Goal: Task Accomplishment & Management: Use online tool/utility

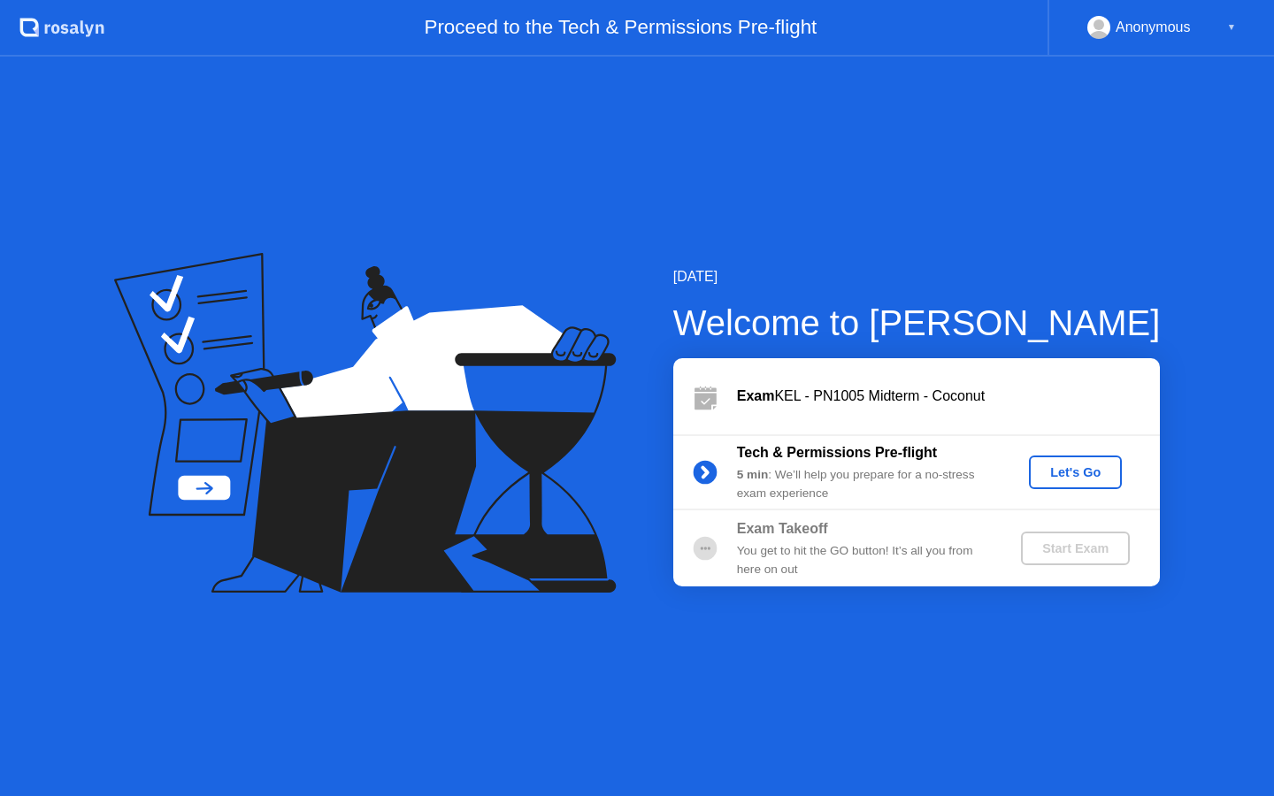
click at [1054, 475] on div "Let's Go" at bounding box center [1075, 472] width 79 height 14
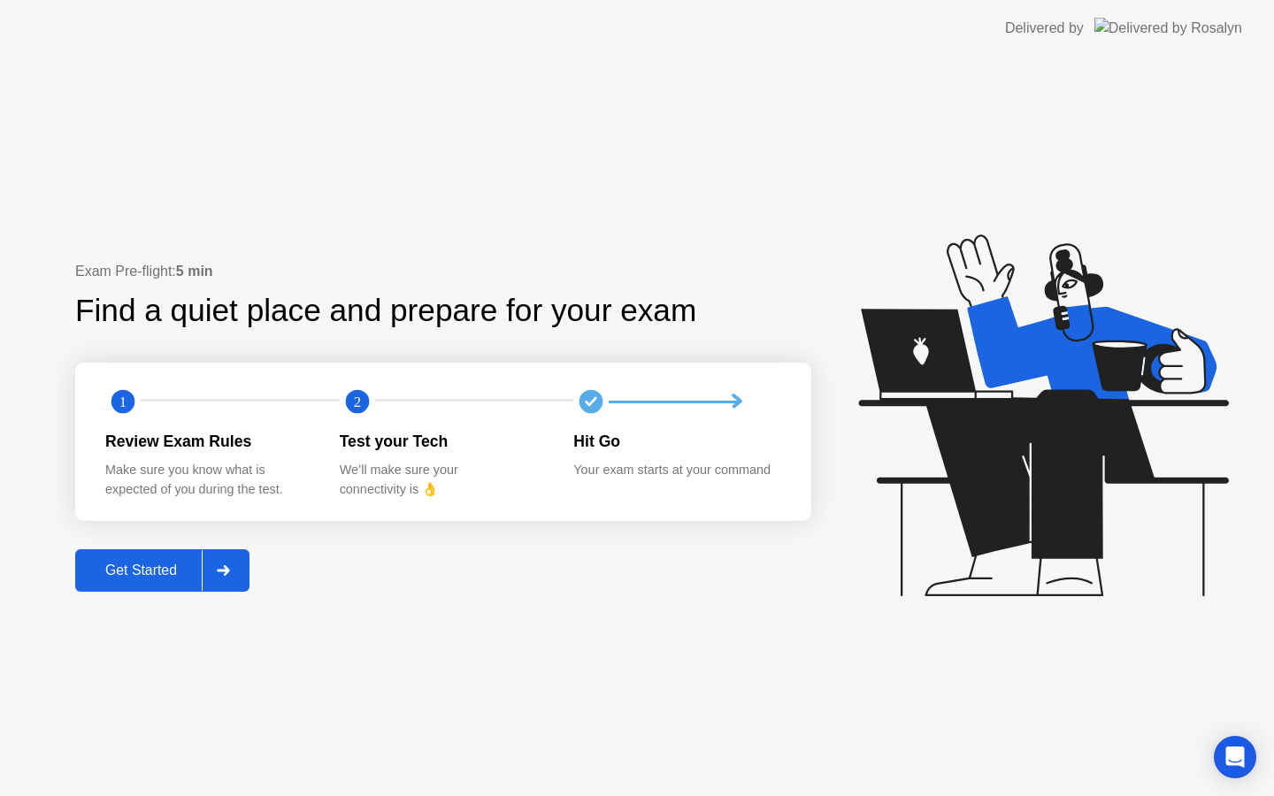
click at [122, 592] on div "Exam Pre-flight: 5 min Find a quiet place and prepare for your exam 1 2 Review …" at bounding box center [637, 426] width 1274 height 739
click at [187, 566] on div "Get Started" at bounding box center [140, 571] width 121 height 16
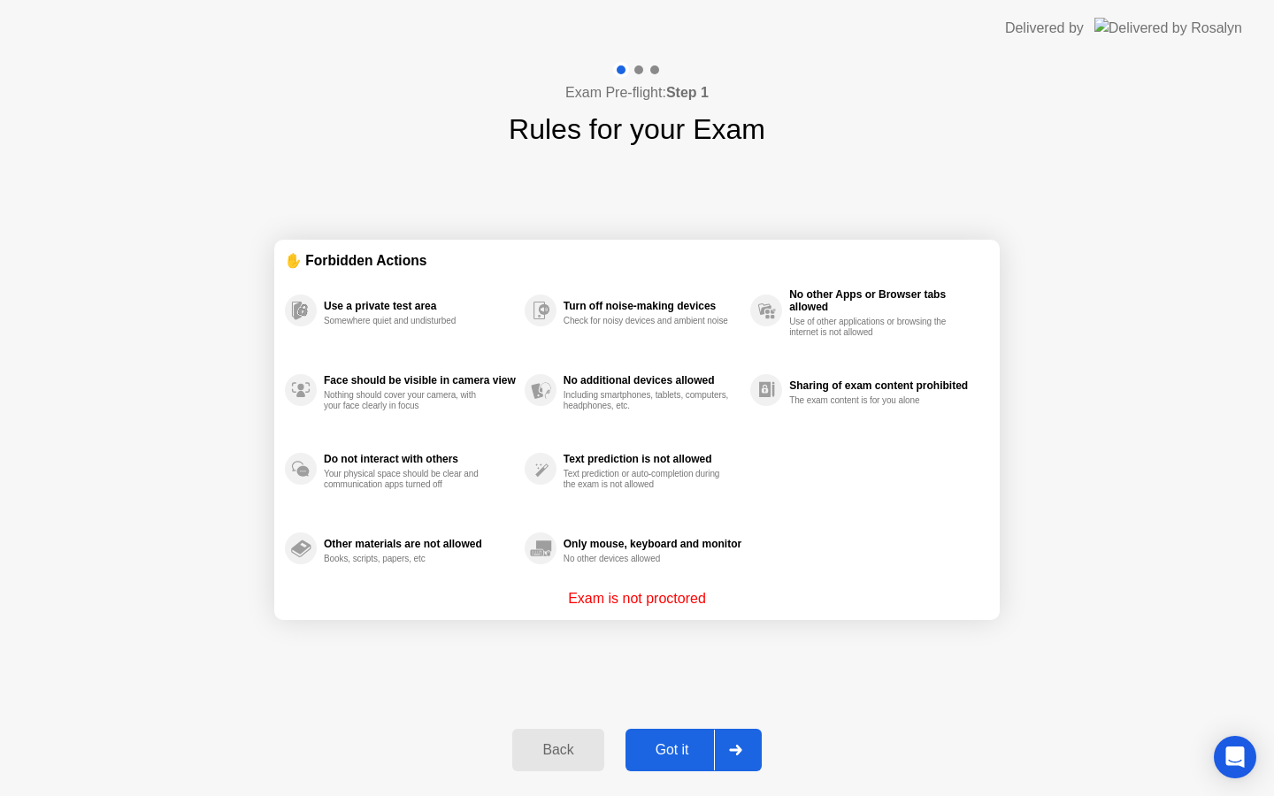
click at [743, 743] on div at bounding box center [735, 750] width 42 height 41
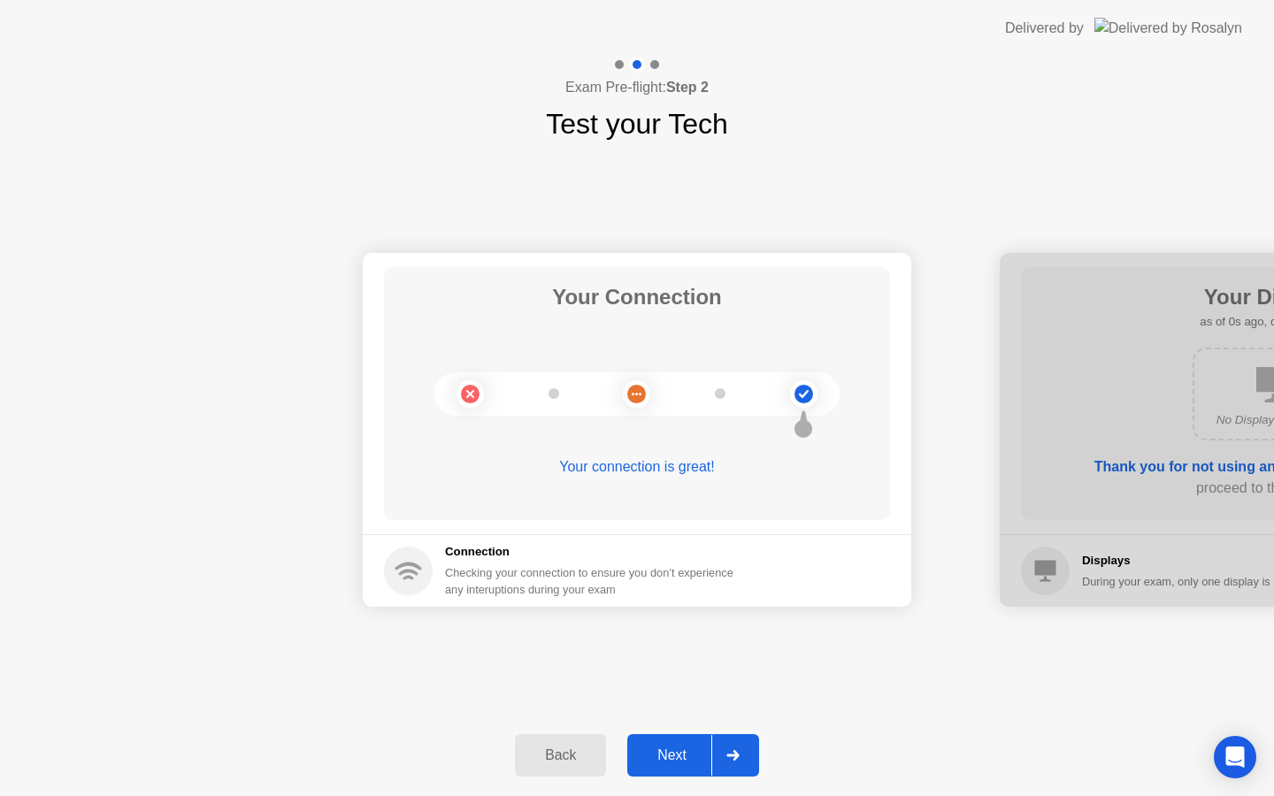
click at [743, 743] on div at bounding box center [732, 755] width 42 height 41
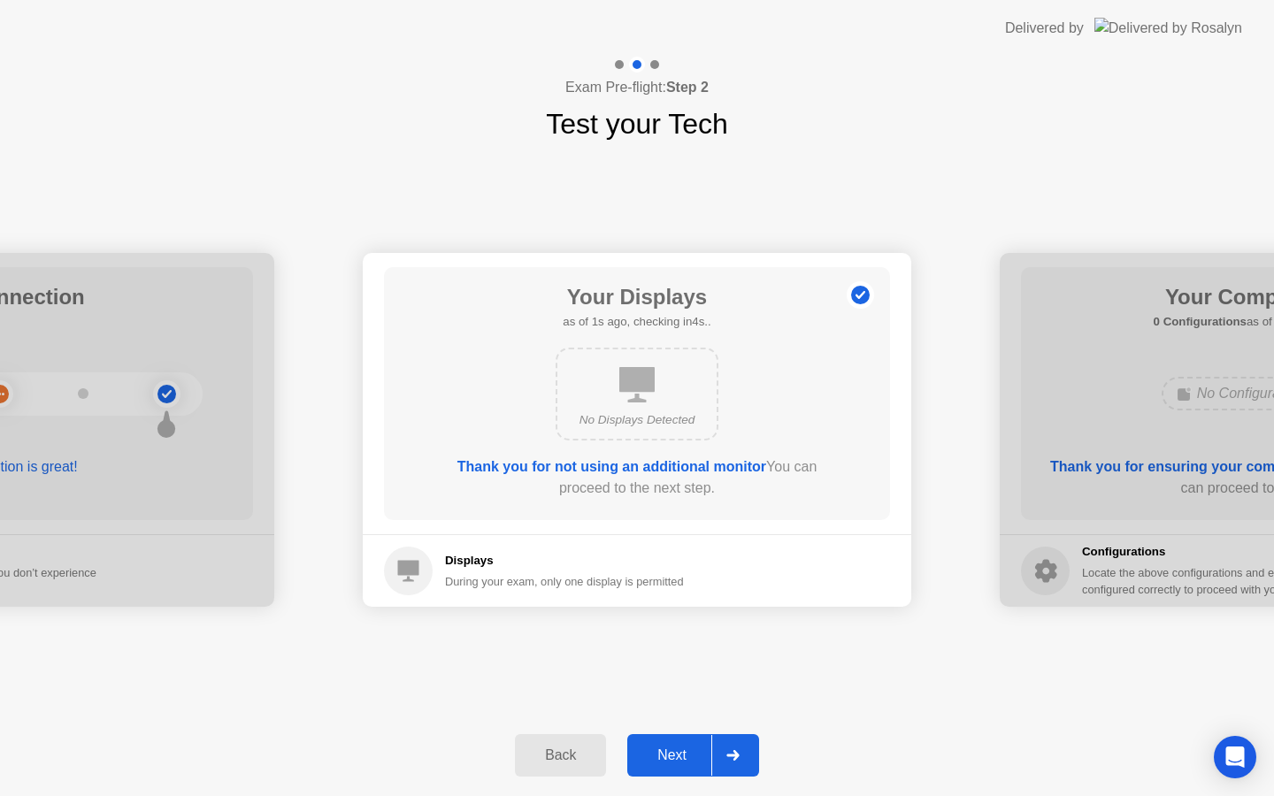
click at [743, 743] on div at bounding box center [732, 755] width 42 height 41
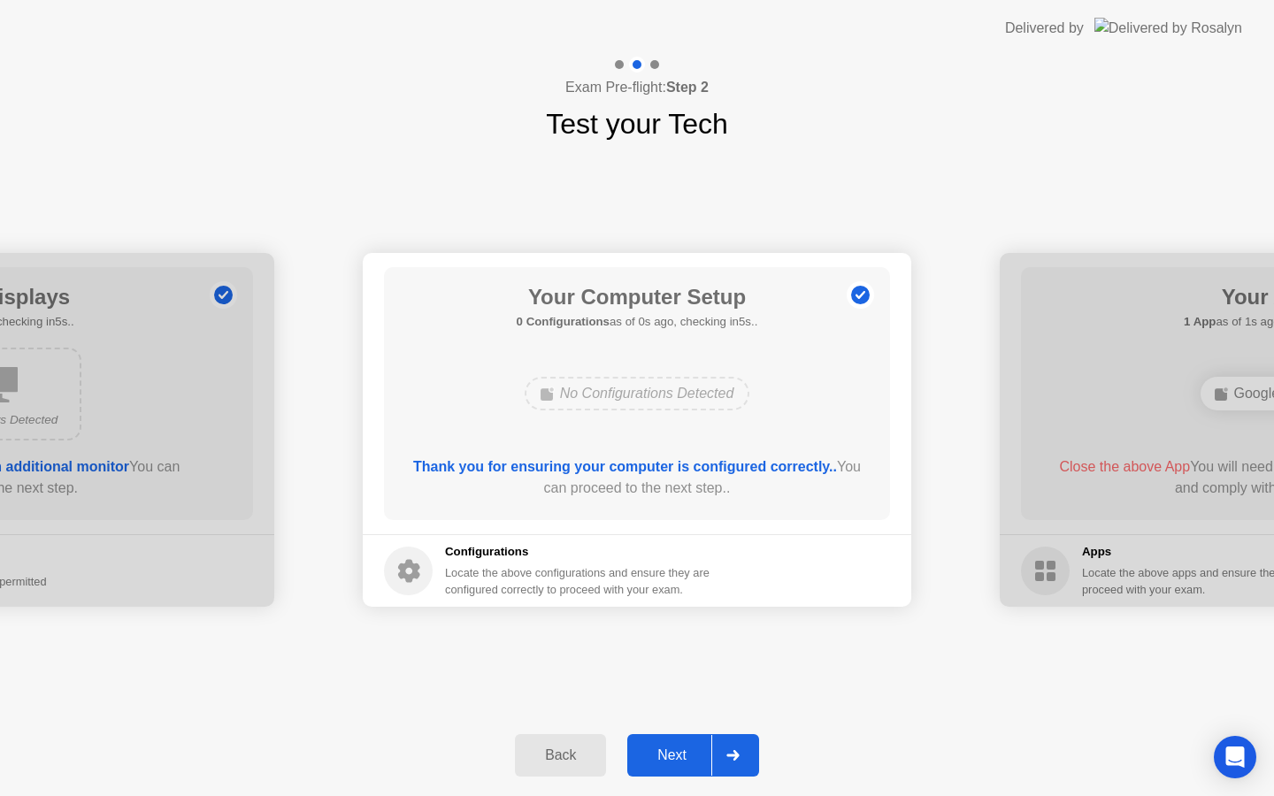
click at [743, 743] on div at bounding box center [732, 755] width 42 height 41
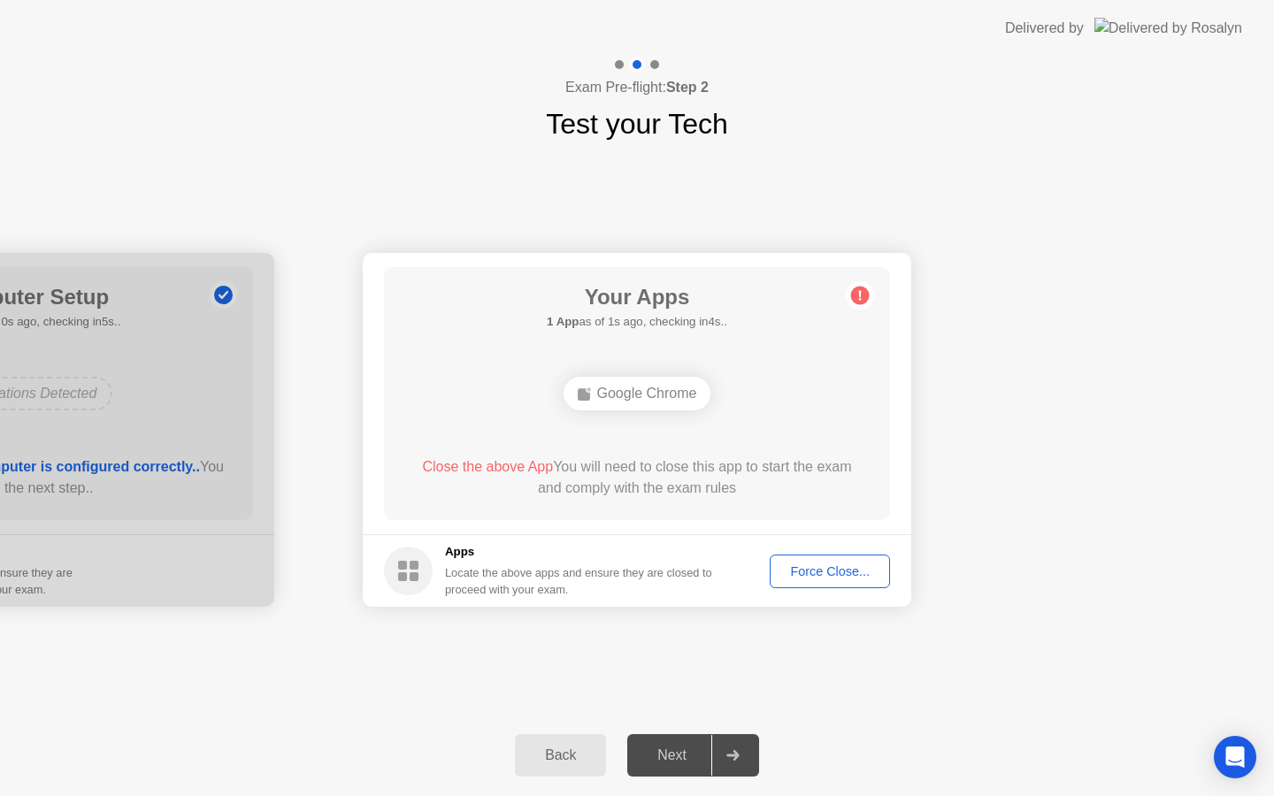
click at [806, 559] on button "Force Close..." at bounding box center [829, 572] width 120 height 34
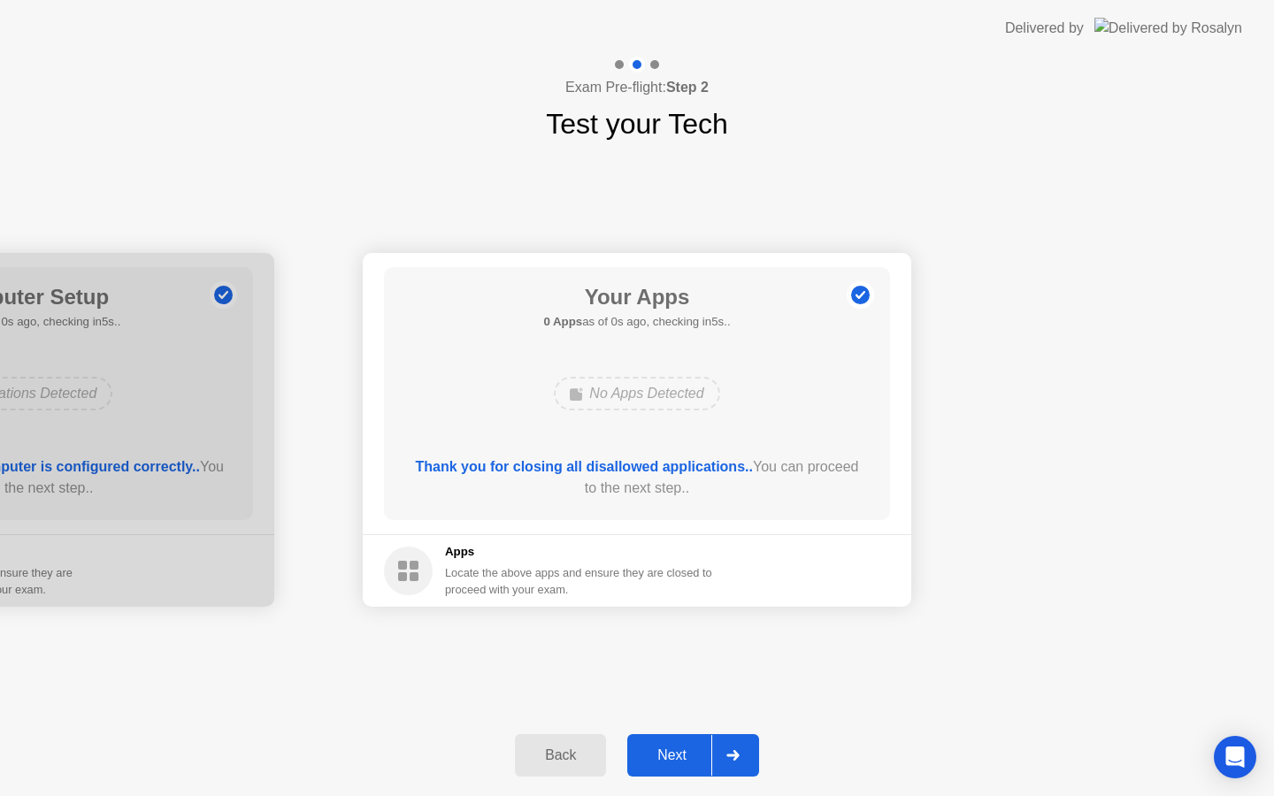
click at [671, 747] on div "Next" at bounding box center [671, 755] width 79 height 16
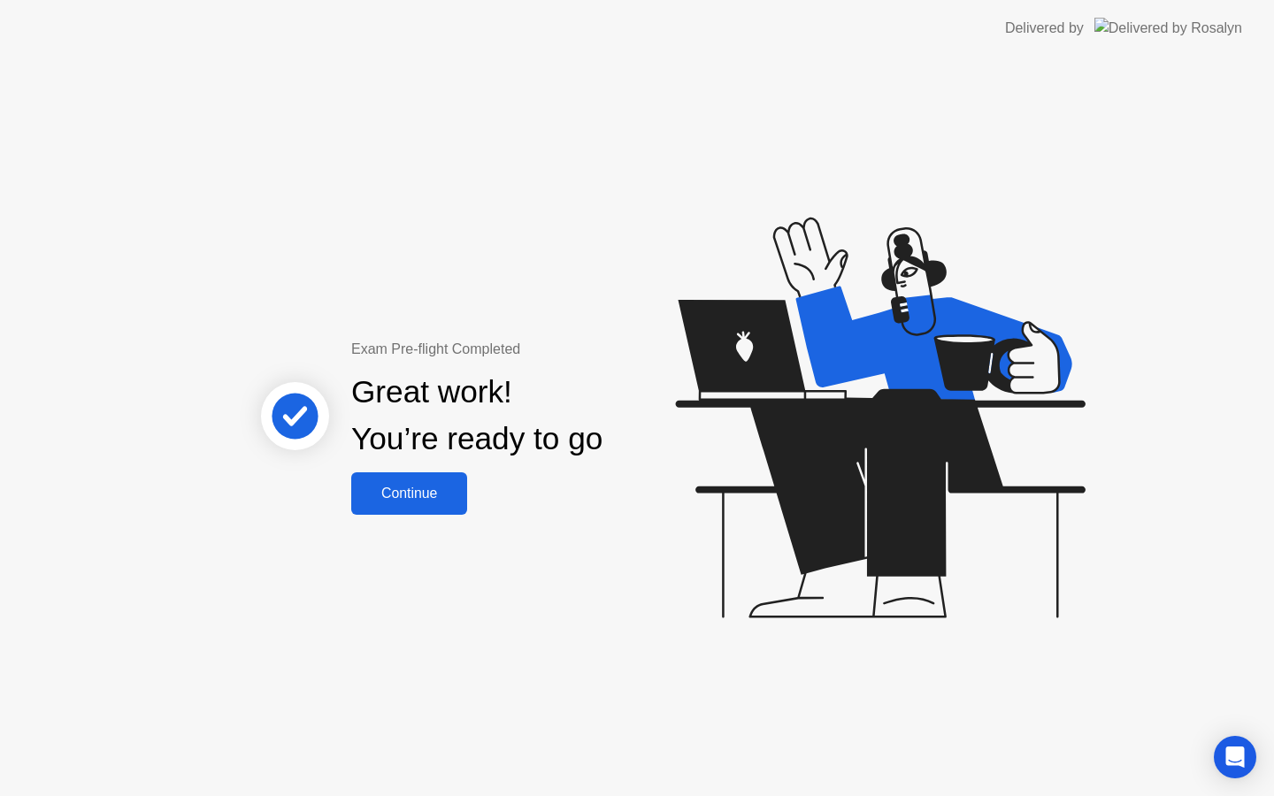
click at [385, 531] on div "Exam Pre-flight Completed Great work! You’re ready to go Continue" at bounding box center [637, 426] width 1274 height 739
click at [394, 491] on div "Continue" at bounding box center [408, 494] width 105 height 16
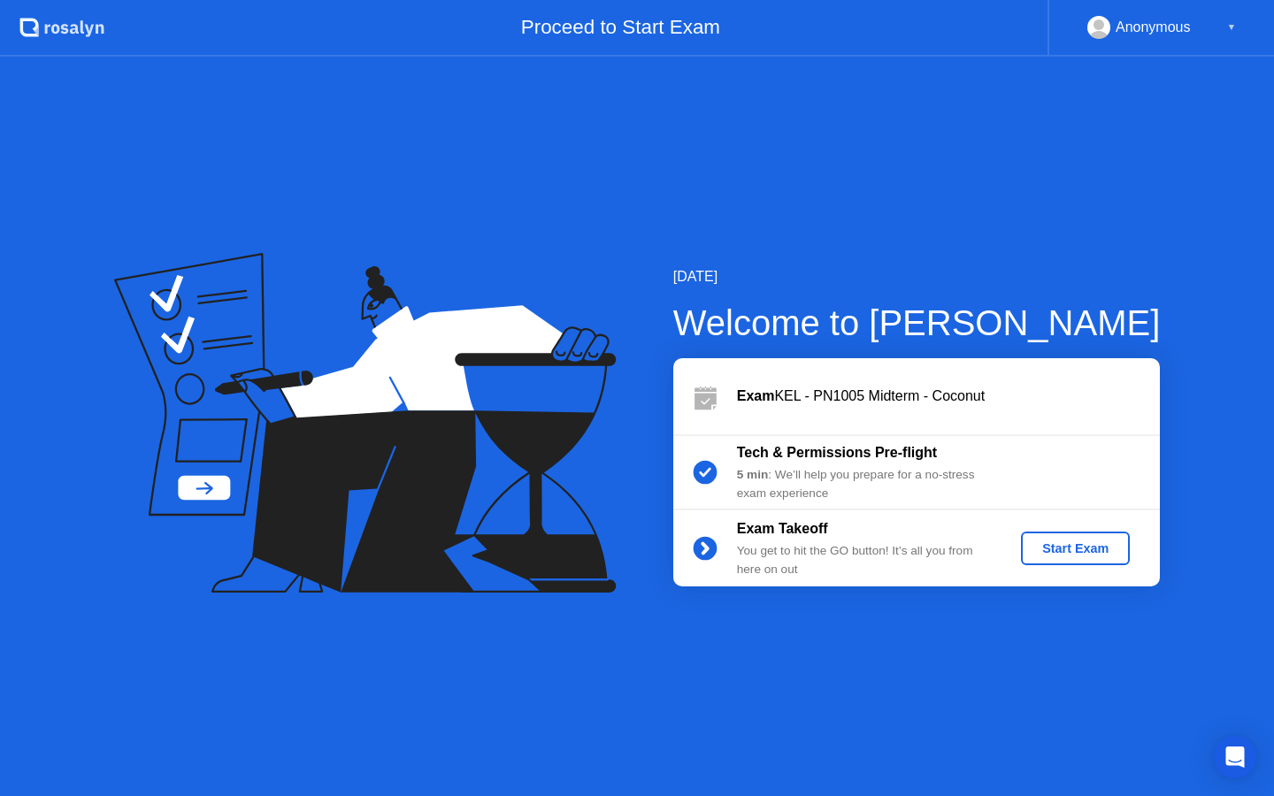
click at [1076, 547] on div "Start Exam" at bounding box center [1075, 548] width 95 height 14
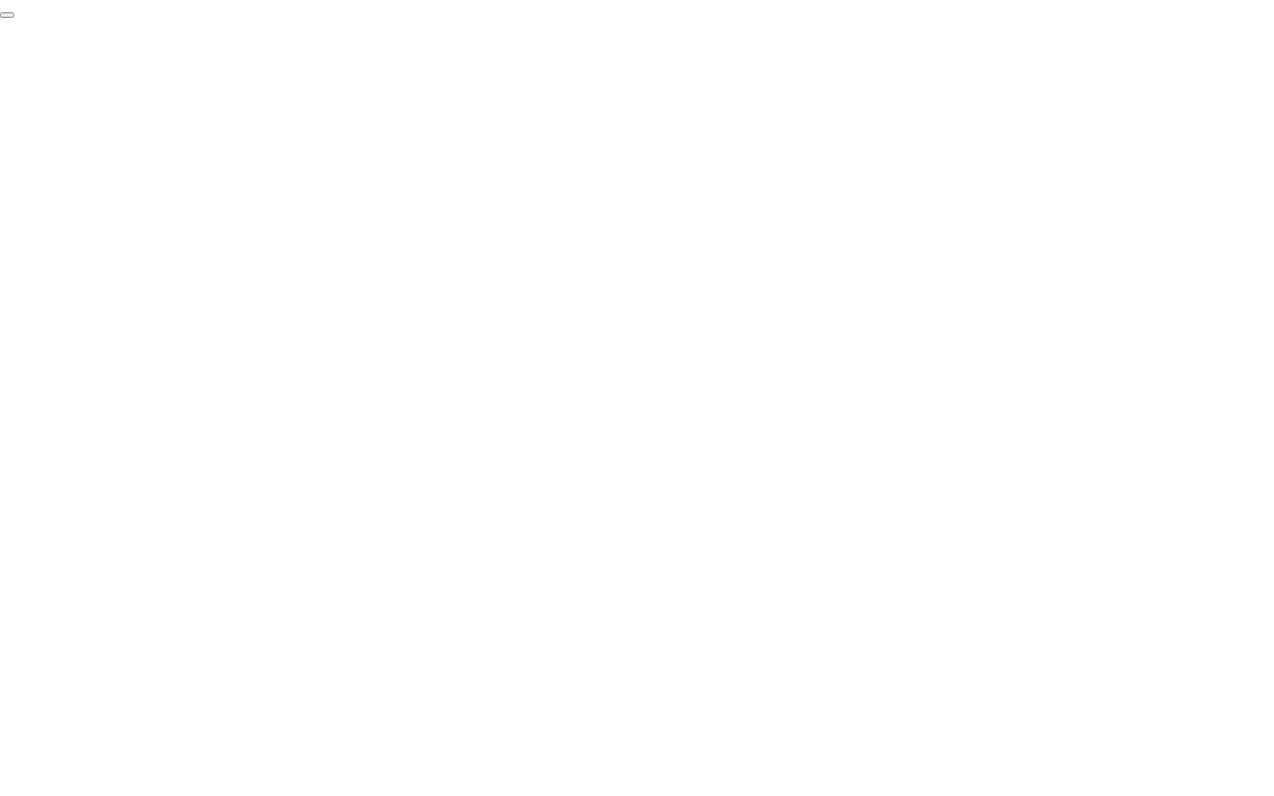
click at [14, 18] on button "End Proctoring Session" at bounding box center [7, 14] width 14 height 5
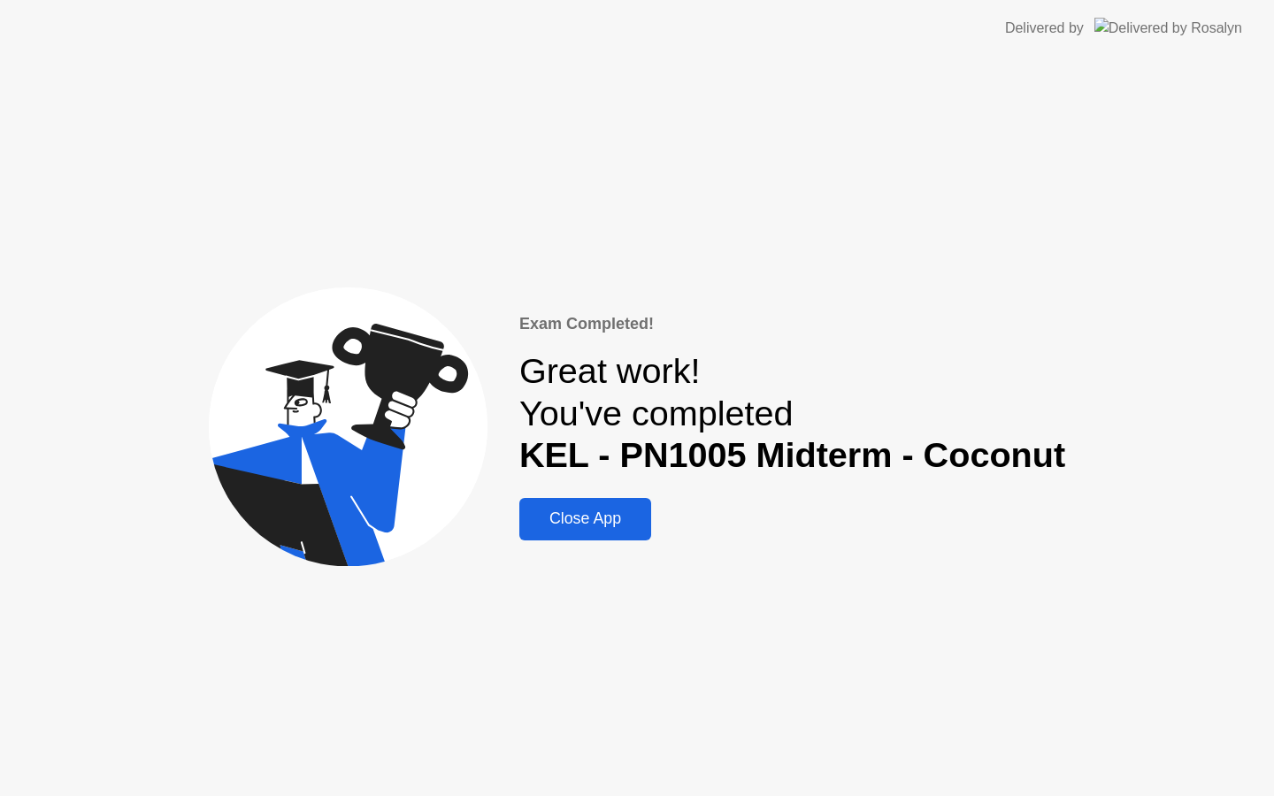
click at [577, 532] on button "Close App" at bounding box center [585, 519] width 132 height 42
